Goal: Find specific page/section: Find specific page/section

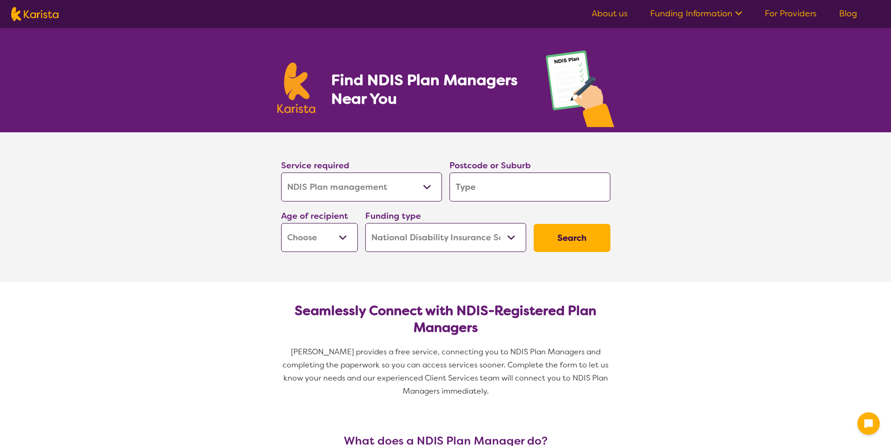
select select "NDIS Plan management"
select select "NDIS"
select select "NDIS Plan management"
select select "NDIS"
select select "NDIS Plan management"
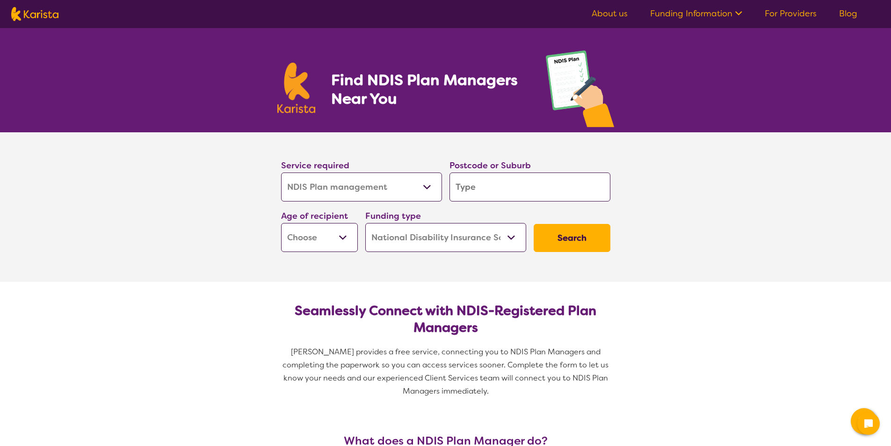
select select "NDIS"
select select "NDIS Plan management"
select select "NDIS"
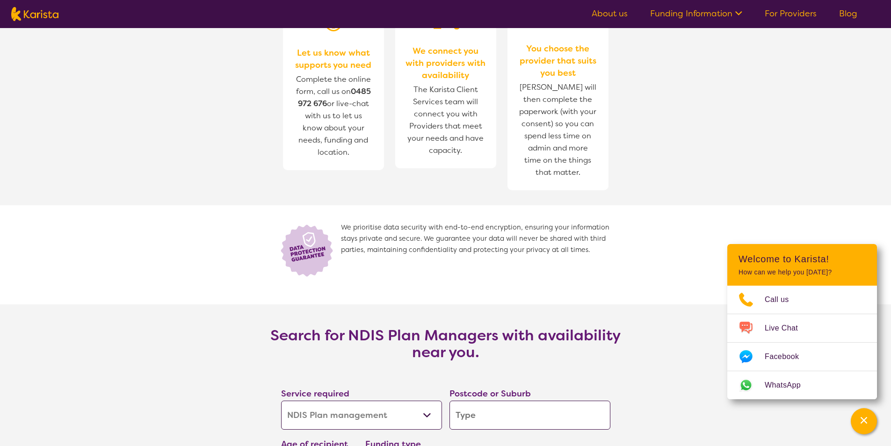
scroll to position [1263, 0]
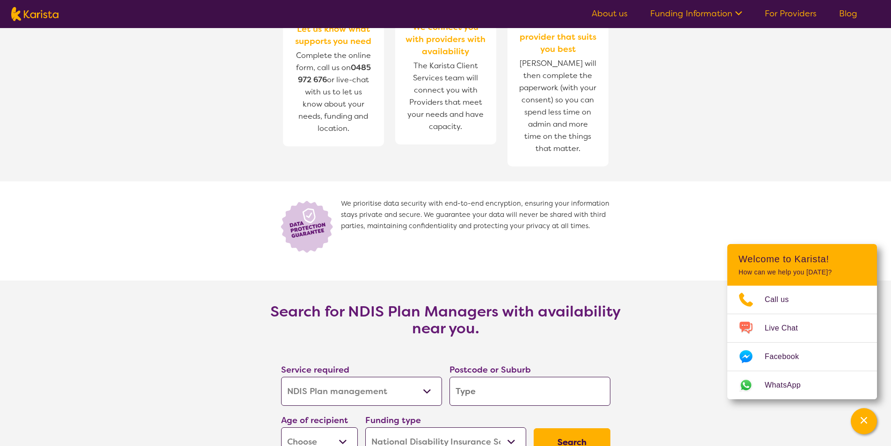
click at [335, 73] on span "Complete the online form, call us on [PHONE_NUMBER] or live-chat with us to let…" at bounding box center [333, 92] width 82 height 90
click at [328, 72] on span "Complete the online form, call us on [PHONE_NUMBER] or live-chat with us to let…" at bounding box center [333, 92] width 75 height 83
click at [333, 73] on span "Complete the online form, call us on [PHONE_NUMBER] or live-chat with us to let…" at bounding box center [333, 92] width 82 height 90
